Goal: Task Accomplishment & Management: Manage account settings

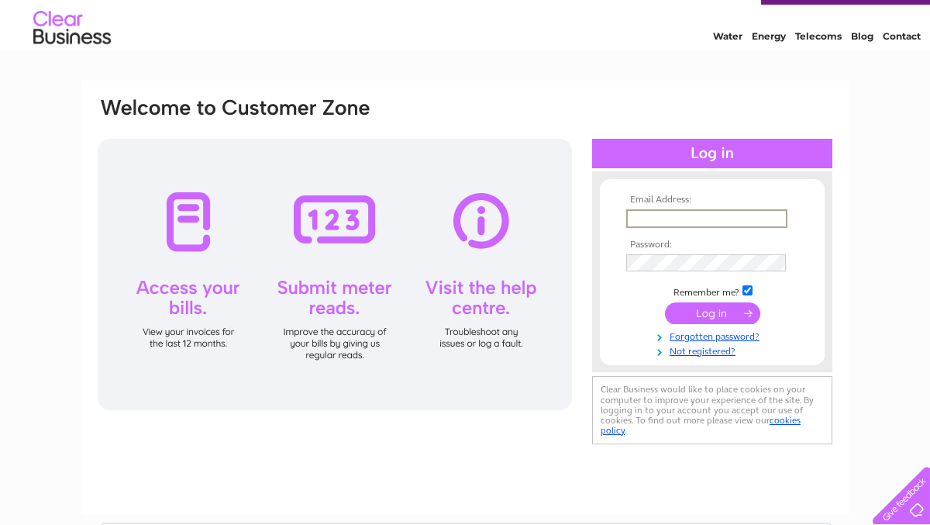
click at [676, 210] on input "text" at bounding box center [706, 218] width 161 height 19
type input "[EMAIL_ADDRESS][DOMAIN_NAME]"
click at [665, 302] on input "submit" at bounding box center [712, 313] width 95 height 22
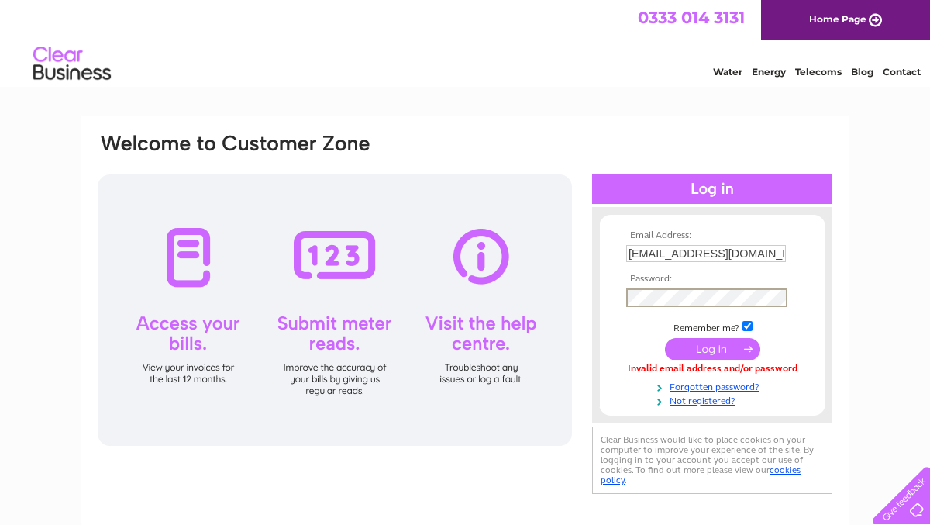
click at [665, 338] on input "submit" at bounding box center [712, 349] width 95 height 22
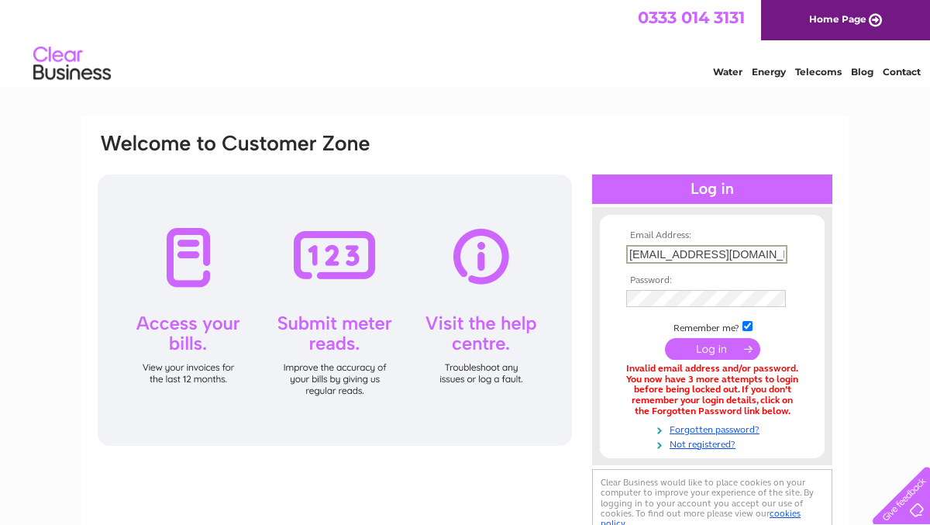
click at [781, 249] on input "[EMAIL_ADDRESS][DOMAIN_NAME]" at bounding box center [706, 254] width 161 height 19
type input "J"
click at [757, 253] on input "Jpalace10@" at bounding box center [706, 254] width 161 height 19
type input "Jpalace10@outlook.com"
click at [665, 338] on input "submit" at bounding box center [712, 349] width 95 height 22
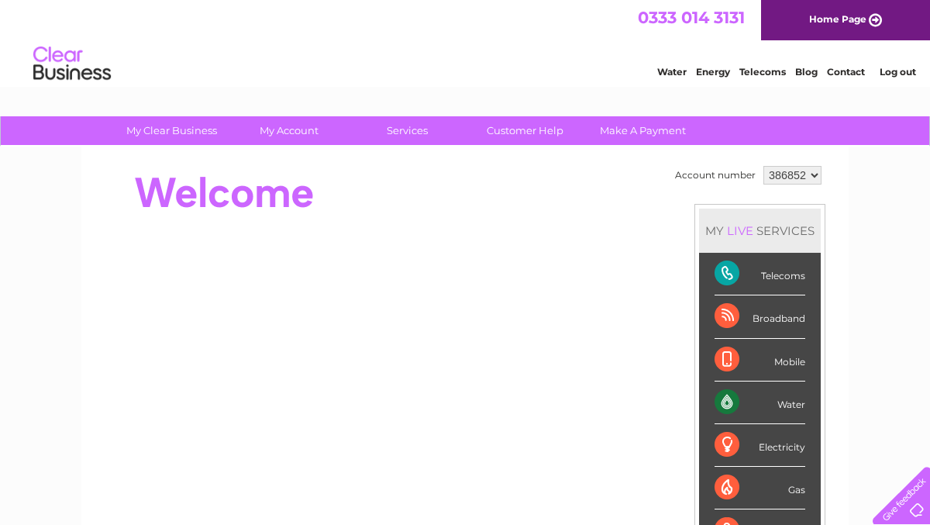
click at [774, 322] on div "Broadband" at bounding box center [760, 316] width 91 height 43
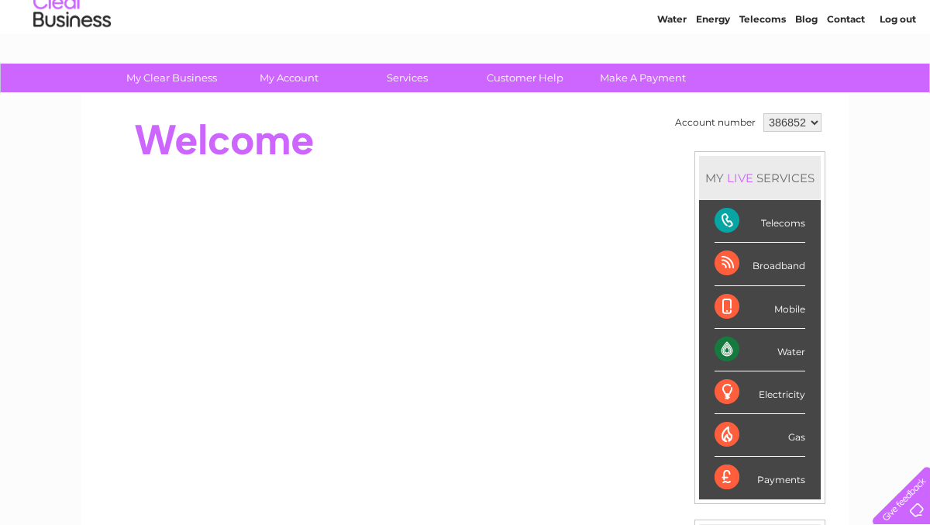
scroll to position [14, 0]
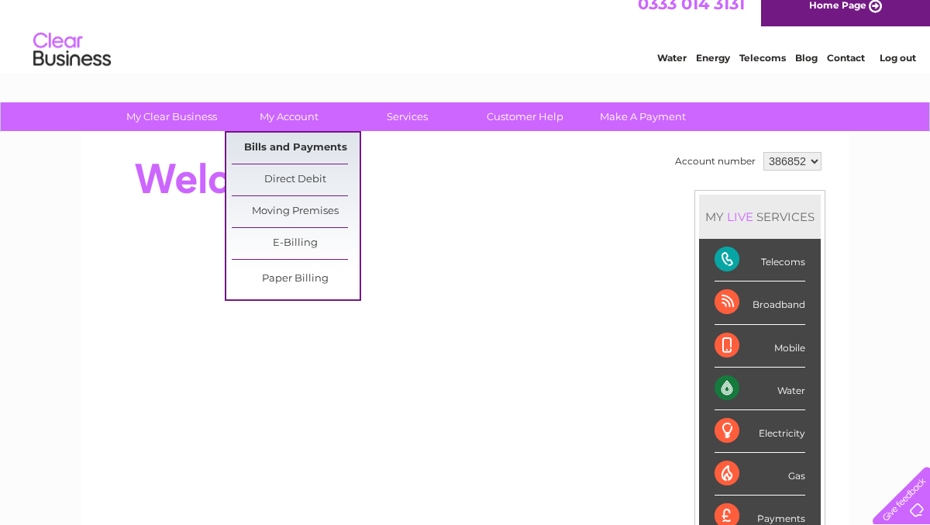
click at [264, 153] on link "Bills and Payments" at bounding box center [296, 148] width 128 height 31
click at [302, 150] on link "Bills and Payments" at bounding box center [296, 148] width 128 height 31
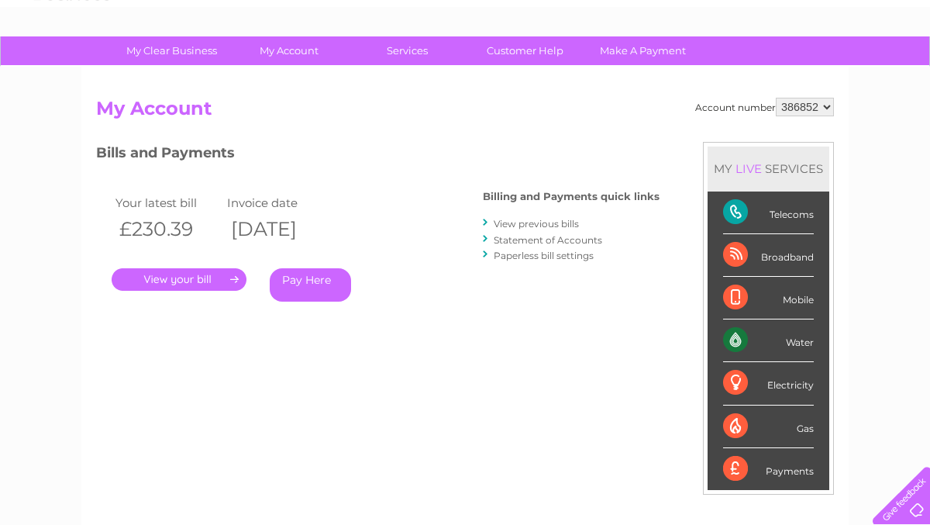
click at [199, 282] on link "." at bounding box center [179, 279] width 135 height 22
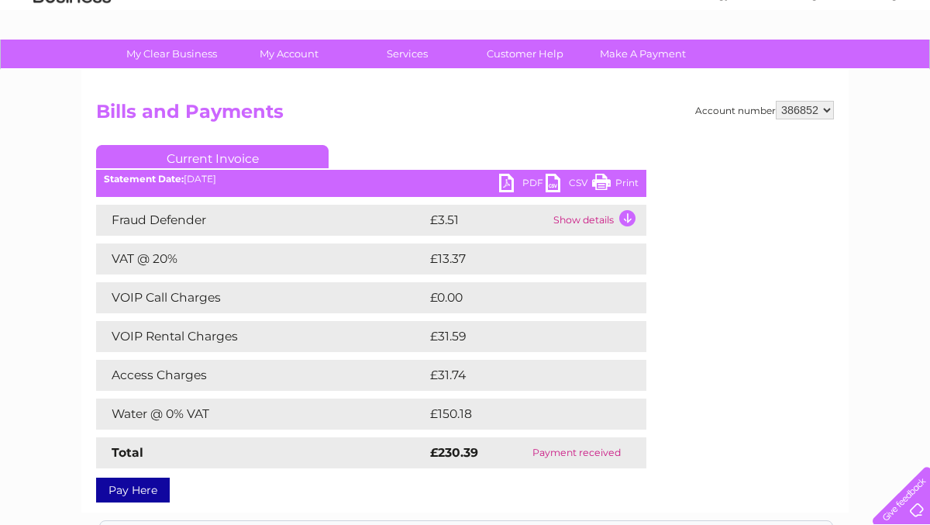
scroll to position [76, 0]
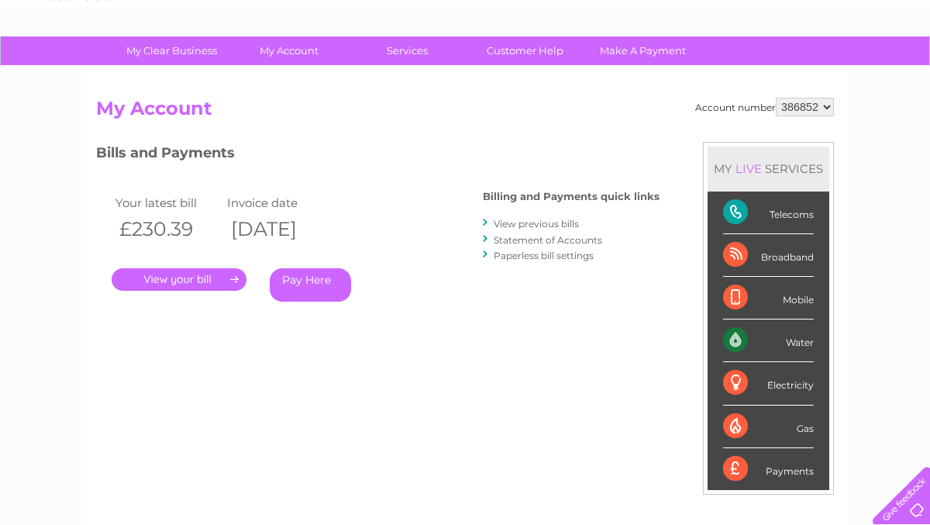
click at [565, 225] on link "View previous bills" at bounding box center [536, 224] width 85 height 12
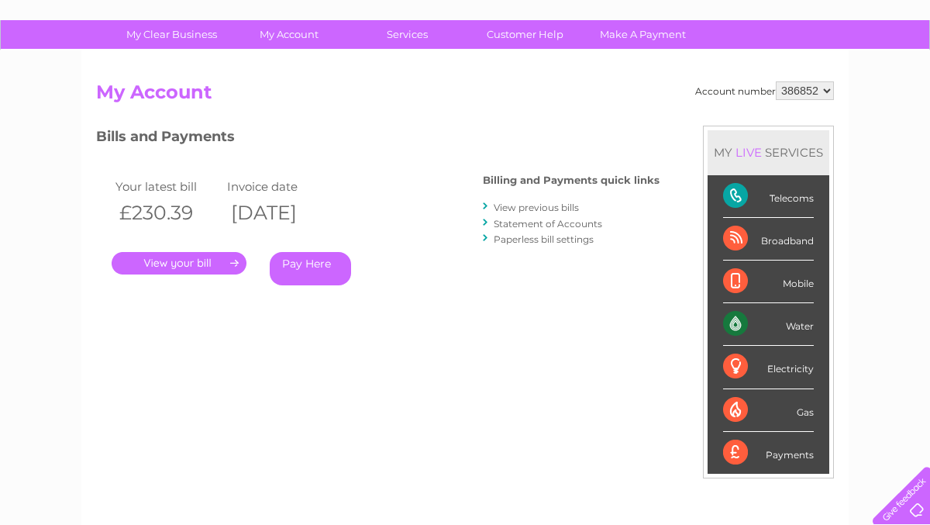
scroll to position [92, 0]
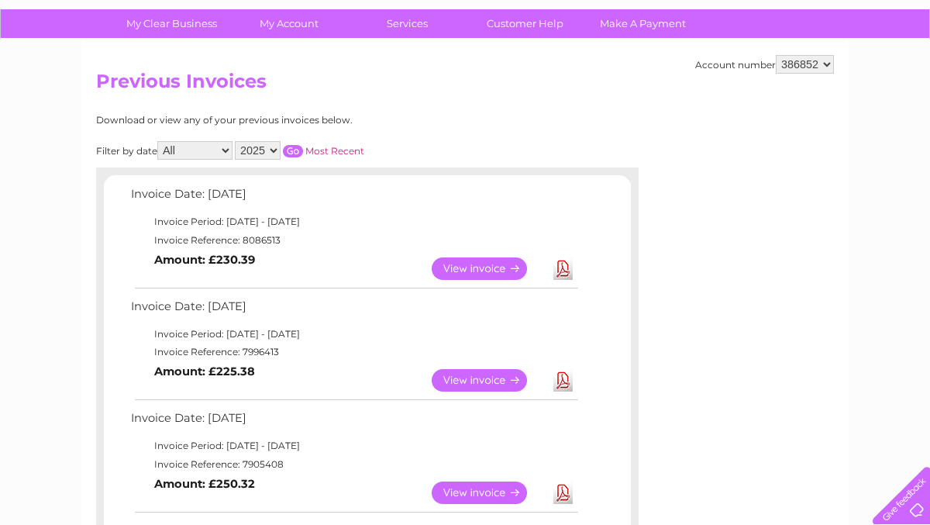
scroll to position [140, 0]
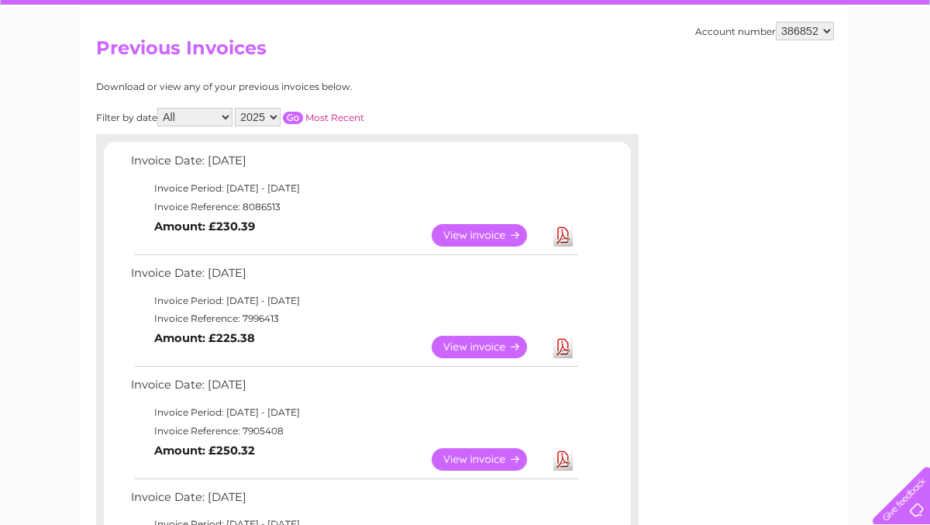
click at [498, 348] on link "View" at bounding box center [489, 347] width 114 height 22
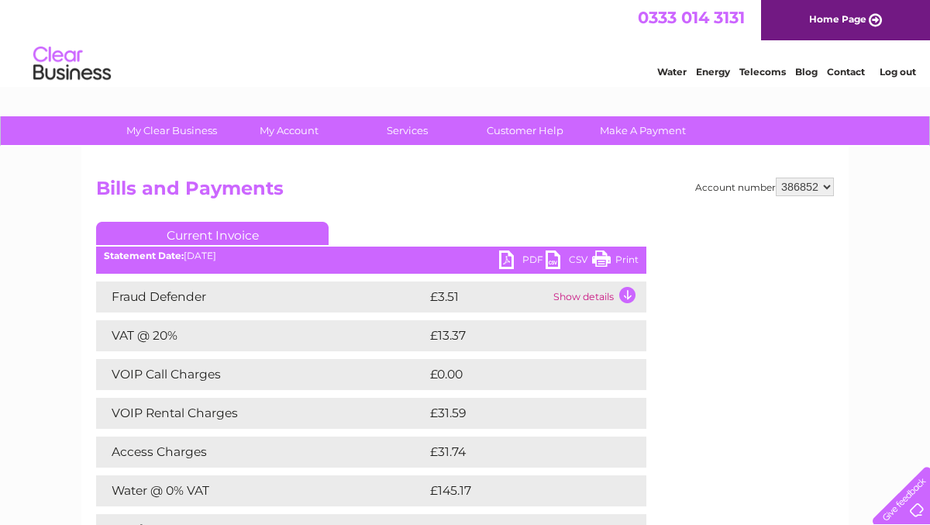
click at [506, 264] on link "PDF" at bounding box center [522, 261] width 47 height 22
